Goal: Information Seeking & Learning: Learn about a topic

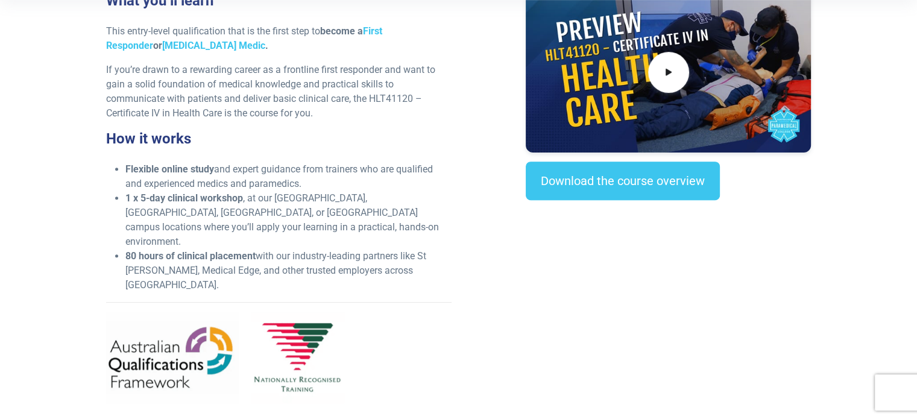
scroll to position [422, 0]
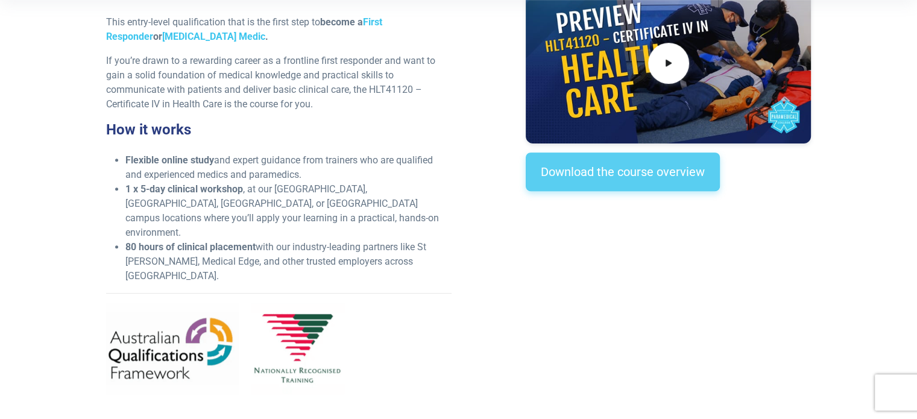
click at [645, 176] on link "Download the course overview" at bounding box center [623, 172] width 194 height 39
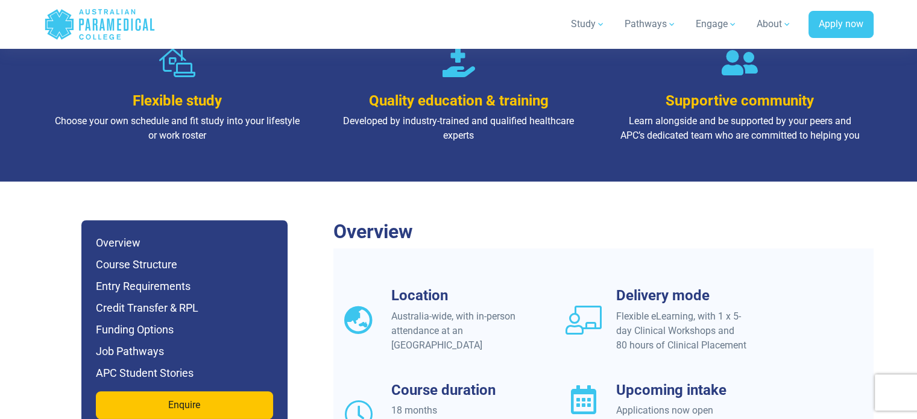
scroll to position [907, 0]
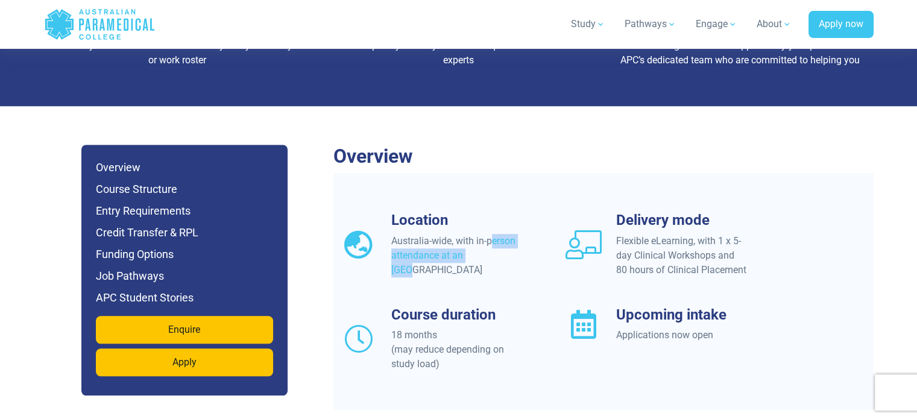
drag, startPoint x: 402, startPoint y: 199, endPoint x: 511, endPoint y: 195, distance: 109.8
click at [511, 234] on div "Australia-wide, with in-person attendance at an [GEOGRAPHIC_DATA]" at bounding box center [456, 255] width 131 height 43
drag, startPoint x: 415, startPoint y: 214, endPoint x: 479, endPoint y: 207, distance: 64.3
click at [479, 234] on div "Australia-wide, with in-person attendance at an [GEOGRAPHIC_DATA]" at bounding box center [456, 255] width 131 height 43
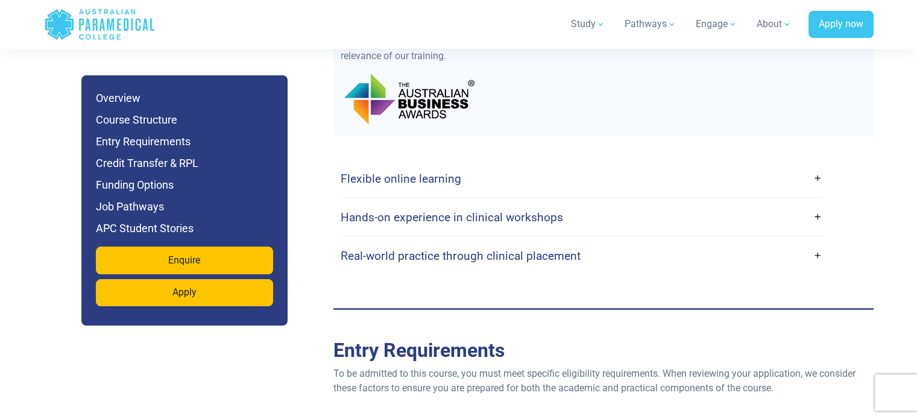
scroll to position [2234, 0]
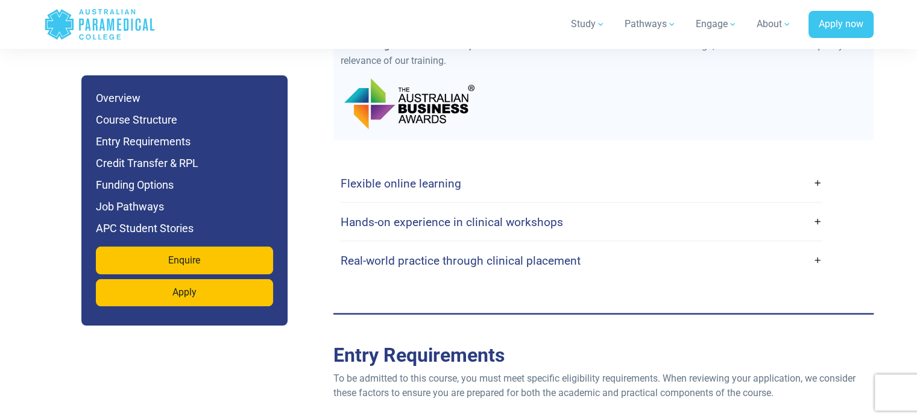
click at [528, 215] on h4 "Hands-on experience in clinical workshops" at bounding box center [452, 222] width 223 height 14
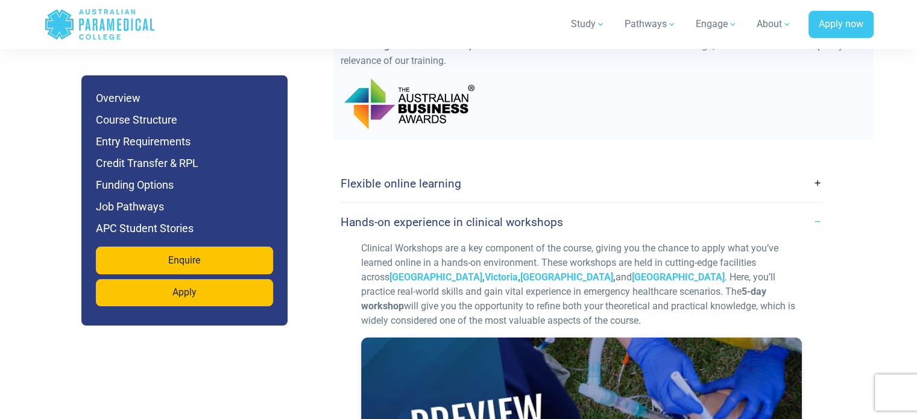
click at [528, 215] on h4 "Hands-on experience in clinical workshops" at bounding box center [452, 222] width 223 height 14
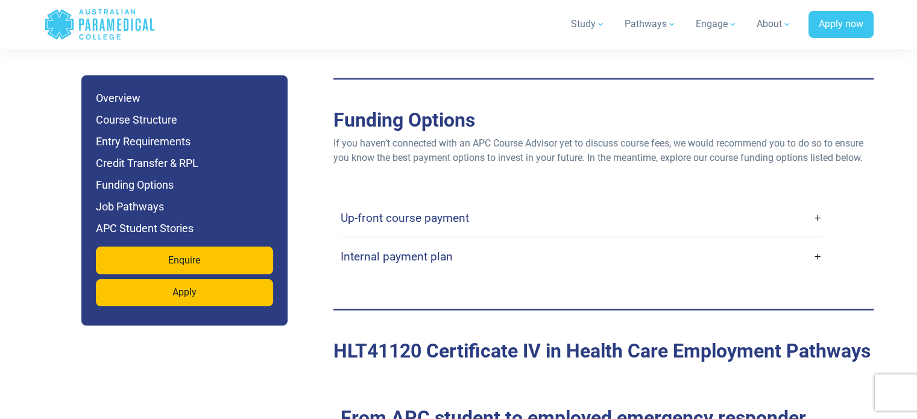
scroll to position [2897, 0]
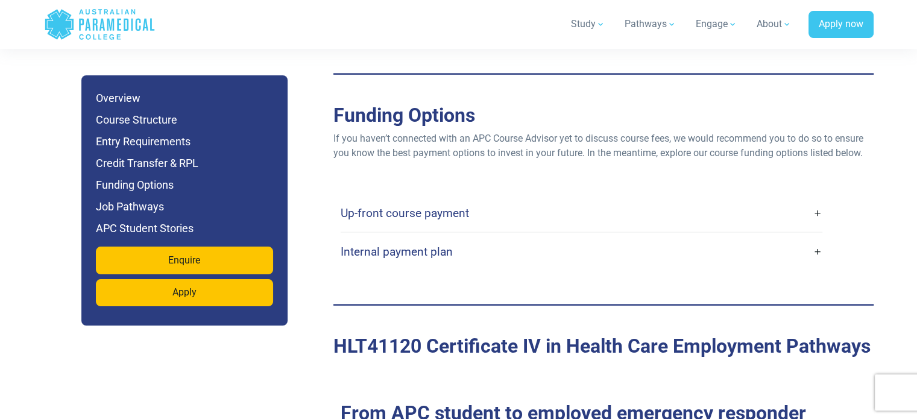
click at [498, 199] on link "Up-front course payment" at bounding box center [582, 213] width 482 height 28
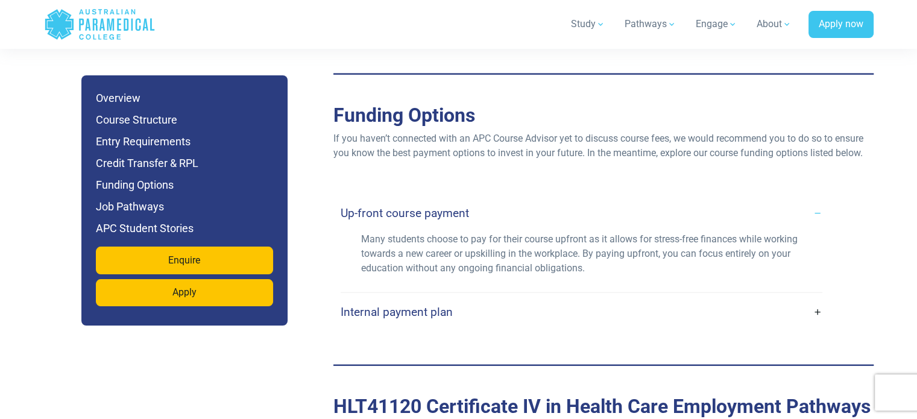
click at [499, 199] on link "Up-front course payment" at bounding box center [582, 213] width 482 height 28
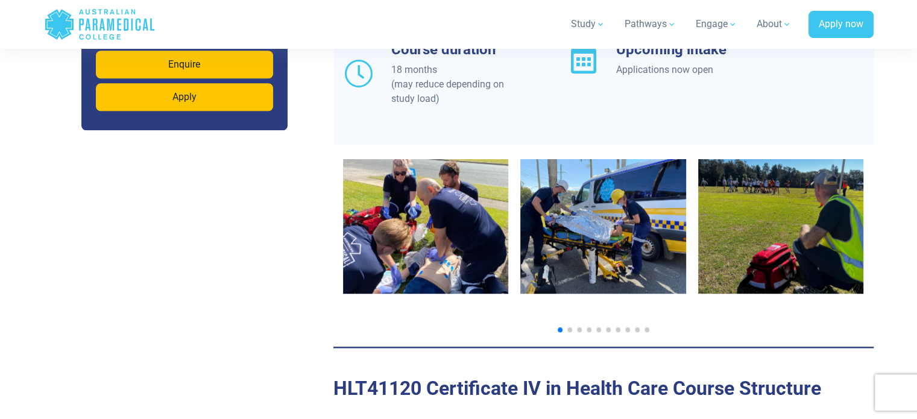
scroll to position [1209, 0]
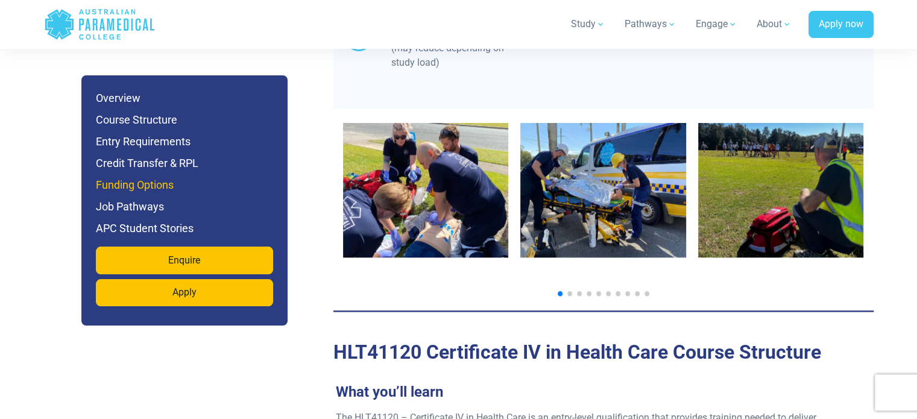
click at [121, 179] on h6 "Funding Options" at bounding box center [184, 185] width 177 height 17
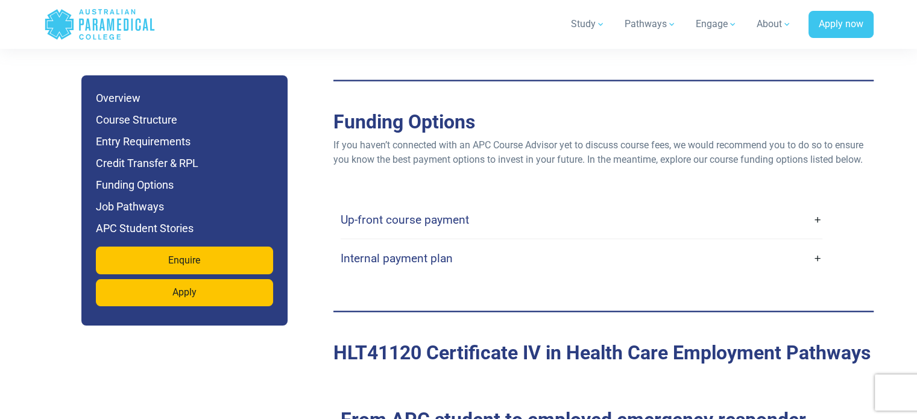
scroll to position [2895, 0]
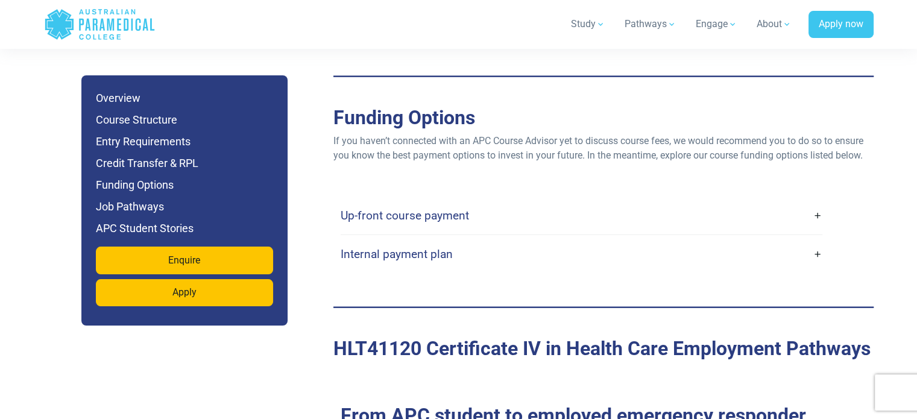
click at [508, 201] on link "Up-front course payment" at bounding box center [582, 215] width 482 height 28
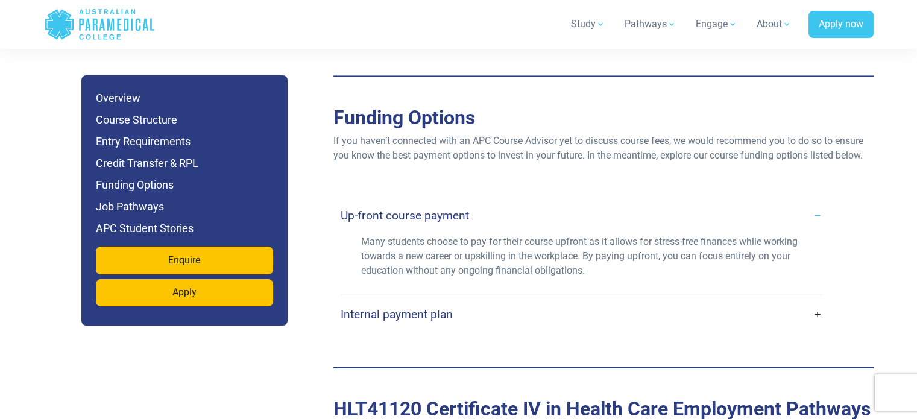
click at [534, 300] on link "Internal payment plan" at bounding box center [582, 314] width 482 height 28
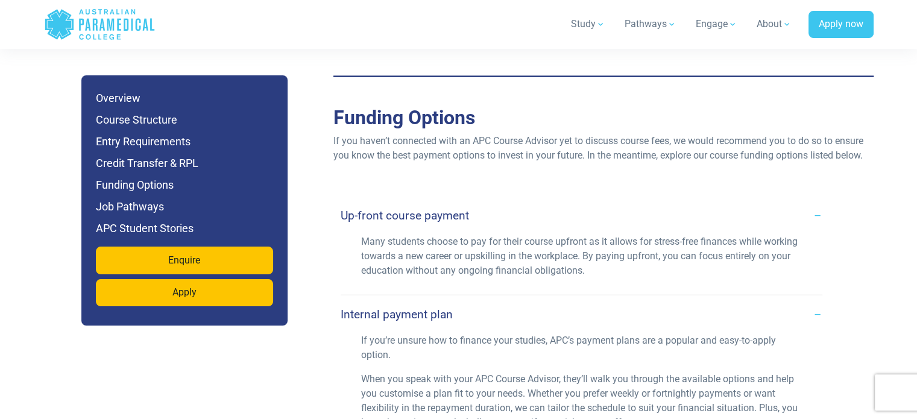
click at [534, 300] on link "Internal payment plan" at bounding box center [582, 314] width 482 height 28
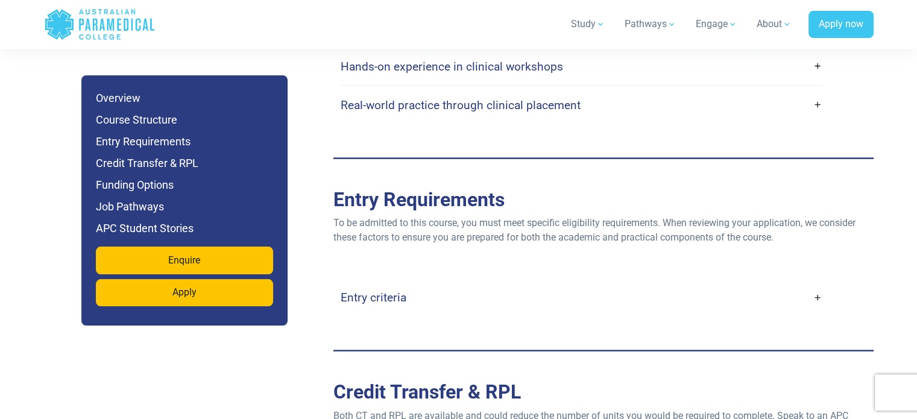
scroll to position [2412, 0]
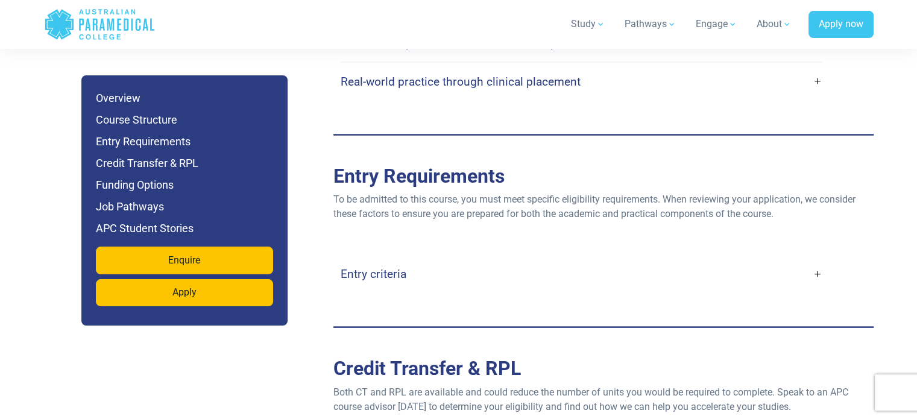
click at [463, 248] on div "Entry criteria Age : Applicants must be at least [DEMOGRAPHIC_DATA] (parental c…" at bounding box center [604, 274] width 540 height 86
click at [463, 260] on link "Entry criteria" at bounding box center [582, 274] width 482 height 28
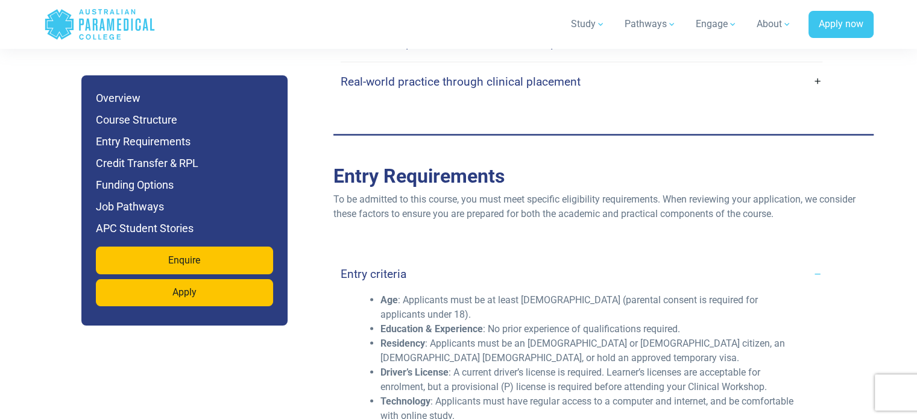
click at [463, 260] on link "Entry criteria" at bounding box center [582, 274] width 482 height 28
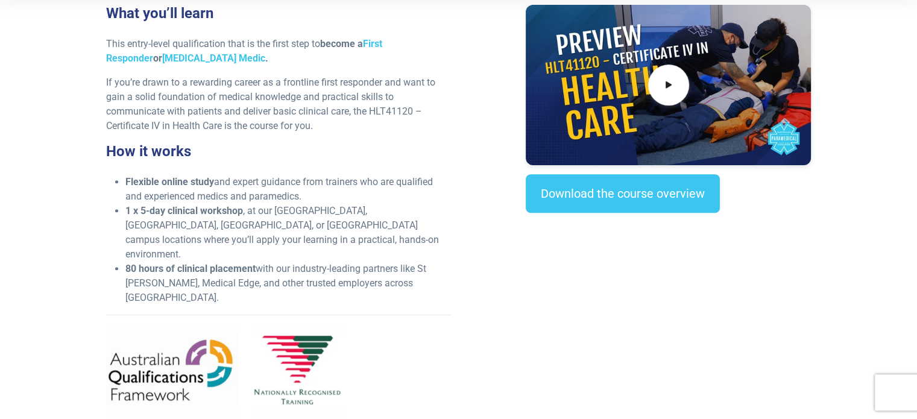
scroll to position [422, 0]
